Goal: Transaction & Acquisition: Purchase product/service

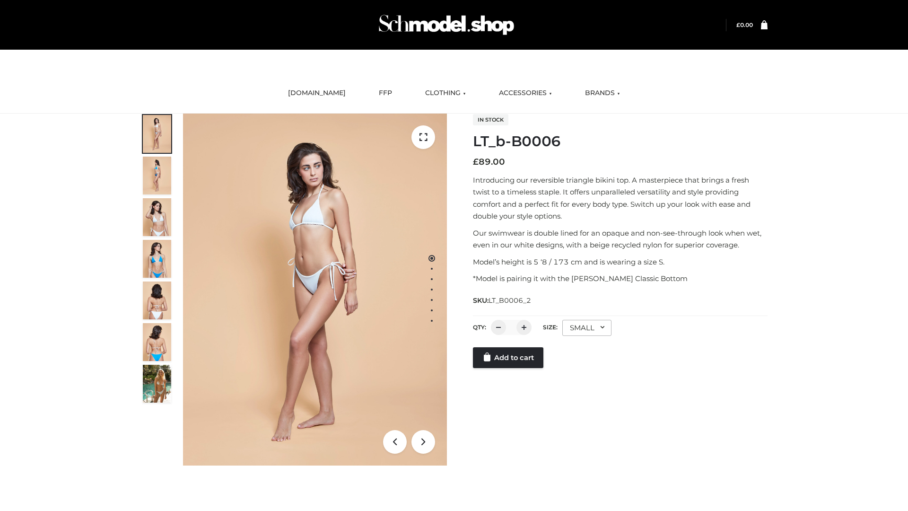
click at [509, 368] on link "Add to cart" at bounding box center [508, 357] width 70 height 21
